Goal: Task Accomplishment & Management: Complete application form

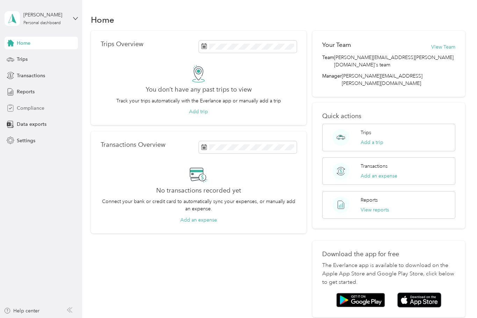
click at [36, 108] on span "Compliance" at bounding box center [31, 107] width 28 height 7
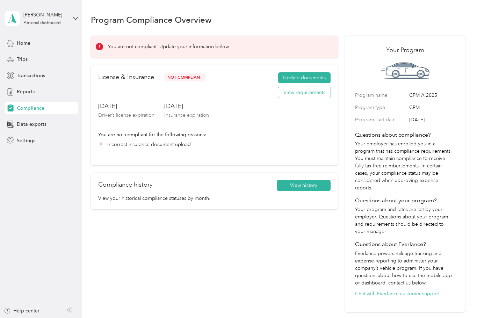
click at [304, 91] on button "View requirements" at bounding box center [304, 92] width 52 height 11
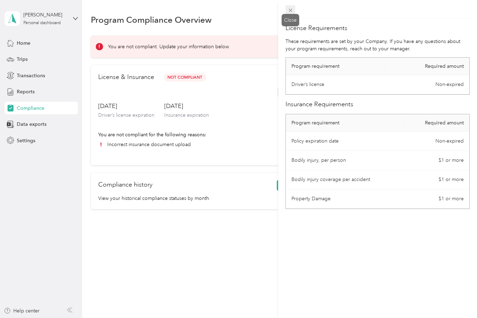
click at [288, 10] on icon at bounding box center [290, 10] width 6 height 6
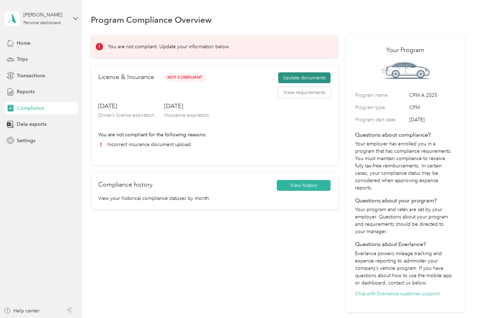
click at [304, 75] on button "Update documents" at bounding box center [304, 77] width 52 height 11
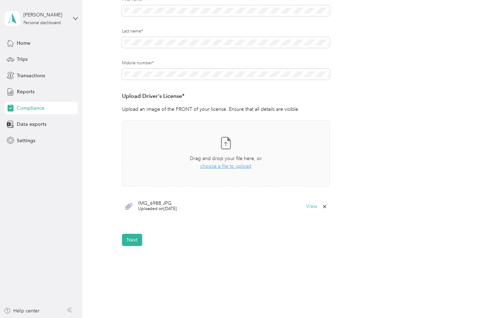
scroll to position [119, 0]
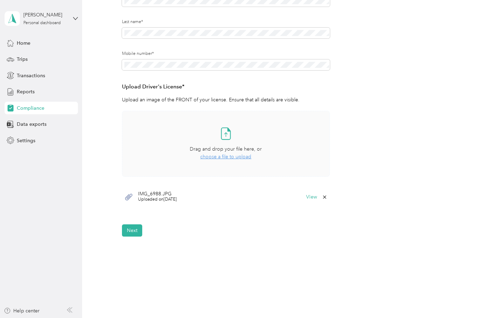
click at [227, 149] on span "Drag and drop your file here, or" at bounding box center [226, 149] width 72 height 6
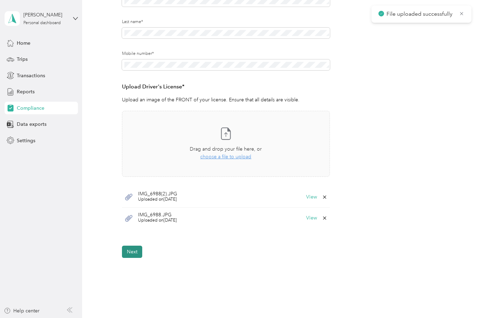
click at [137, 231] on form "Employee details & driver’s license License Insurance declaration Insurance Veh…" at bounding box center [277, 103] width 311 height 309
click at [134, 255] on button "Next" at bounding box center [132, 251] width 20 height 12
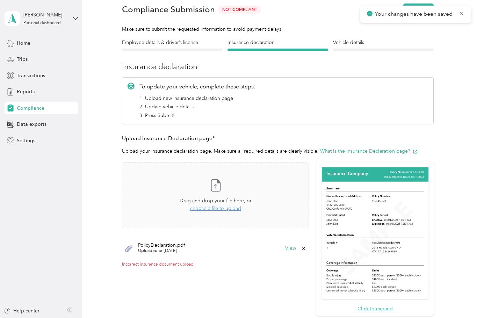
scroll to position [28, 0]
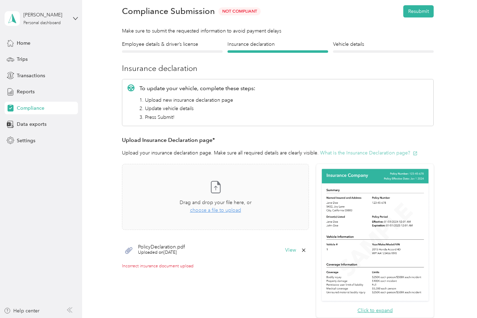
click at [364, 150] on button "What is the Insurance Declaration page?" at bounding box center [368, 152] width 97 height 7
